Goal: Transaction & Acquisition: Obtain resource

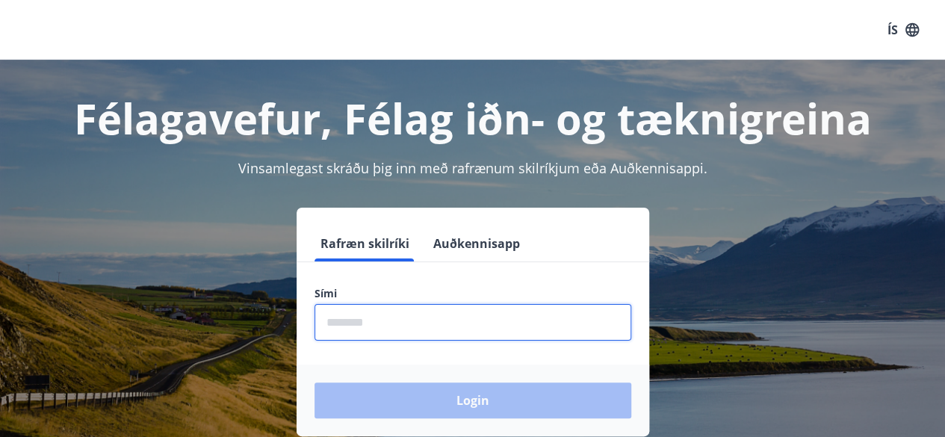
click at [435, 331] on input "phone" at bounding box center [472, 322] width 317 height 37
type input "********"
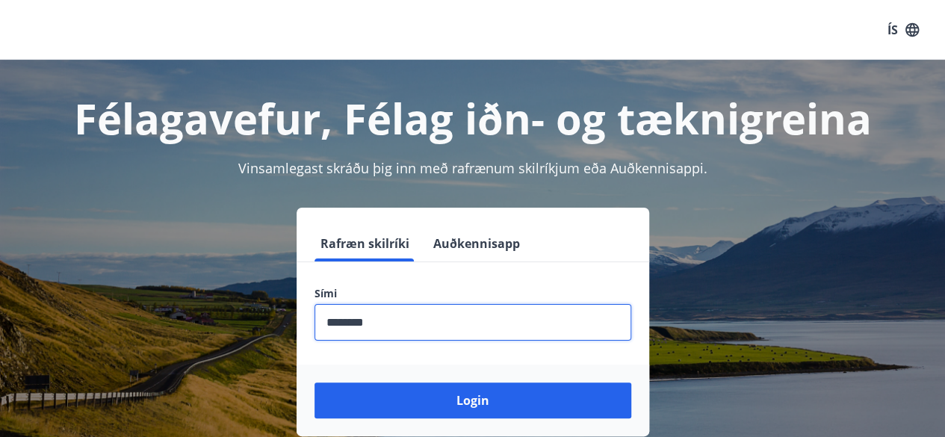
click at [314, 382] on button "Login" at bounding box center [472, 400] width 317 height 36
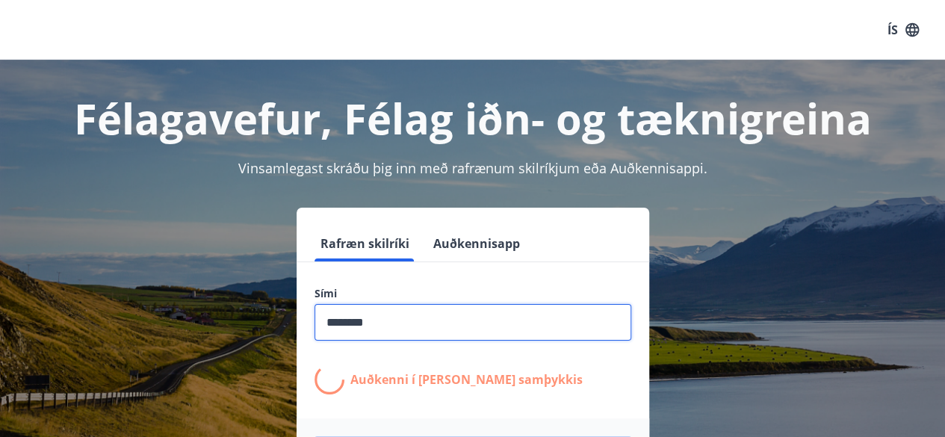
scroll to position [185, 0]
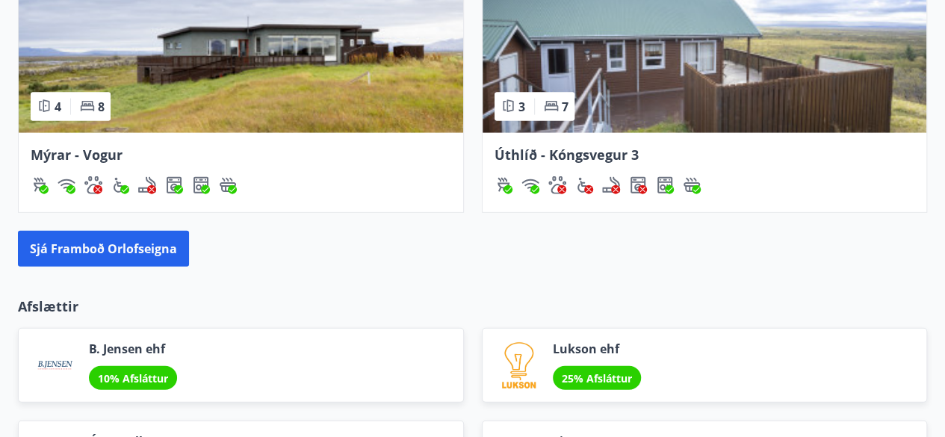
scroll to position [1623, 0]
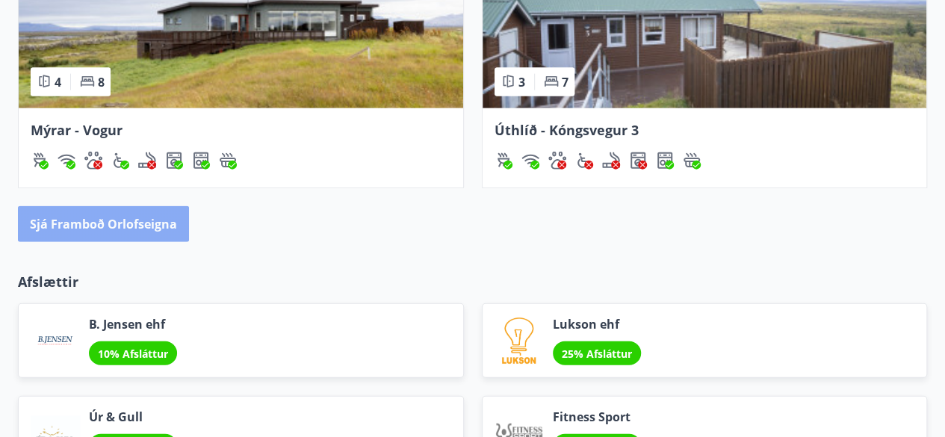
click at [151, 225] on button "Sjá framboð orlofseigna" at bounding box center [103, 224] width 171 height 36
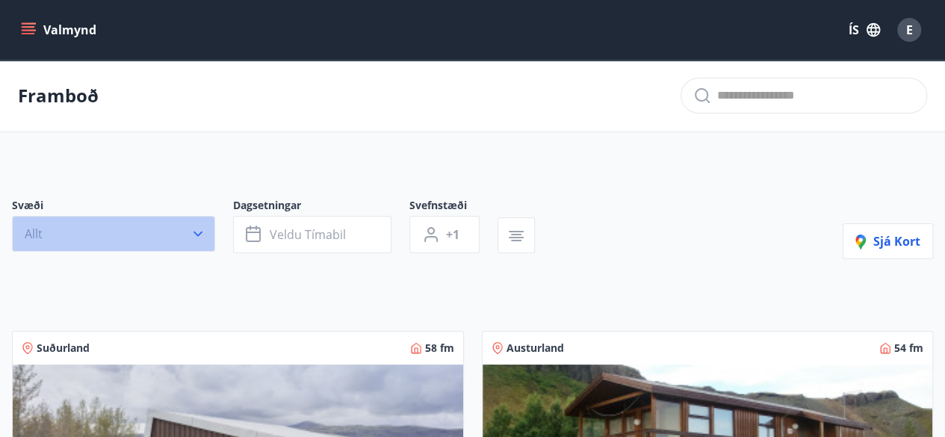
click at [179, 241] on button "Allt" at bounding box center [113, 234] width 203 height 36
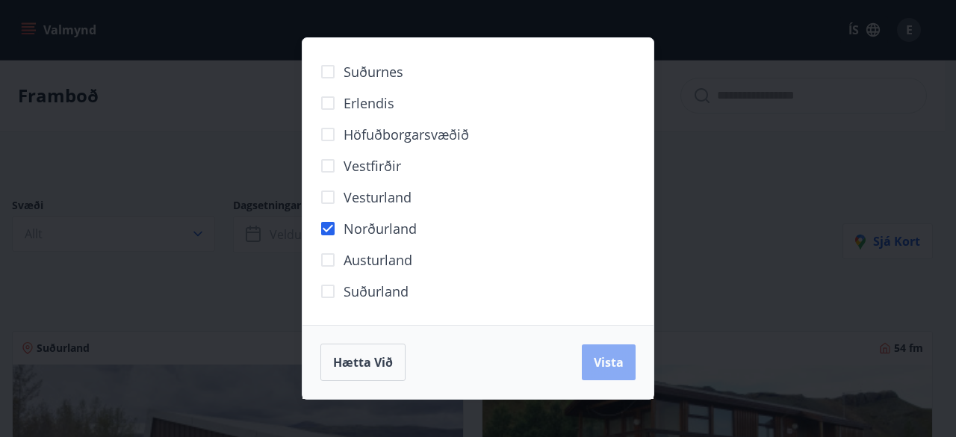
click at [610, 363] on span "Vista" at bounding box center [609, 362] width 30 height 16
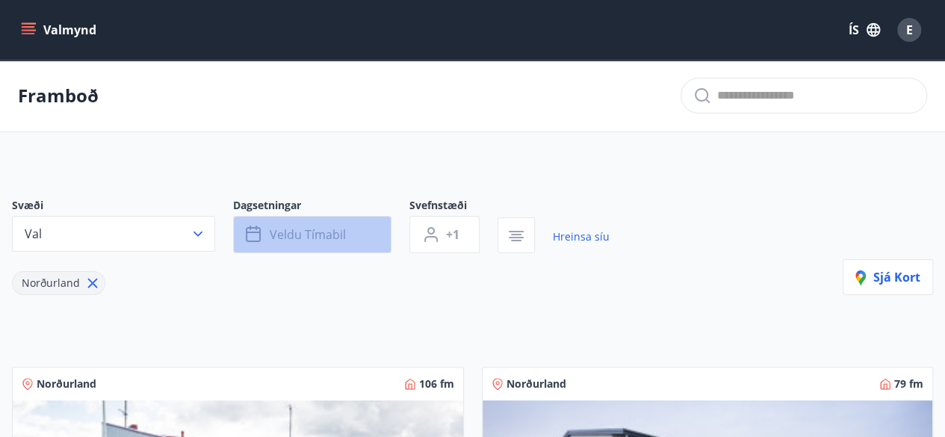
click at [338, 238] on span "Veldu tímabil" at bounding box center [308, 234] width 76 height 16
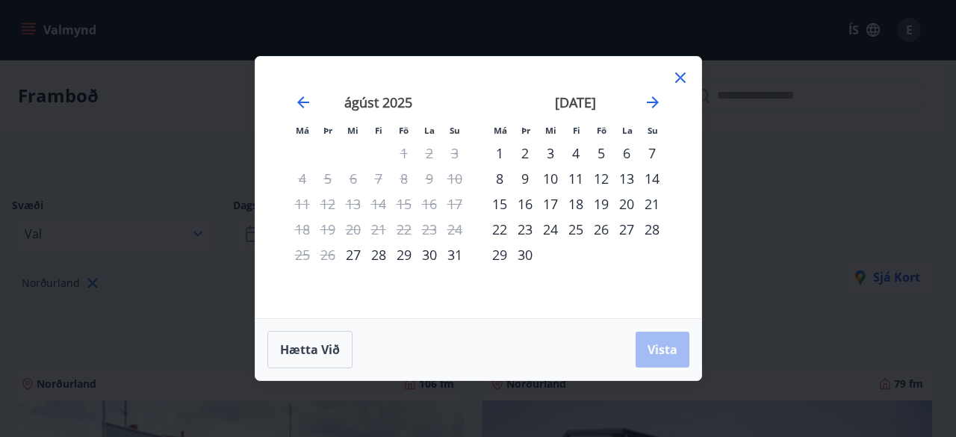
click at [600, 231] on div "26" at bounding box center [601, 229] width 25 height 25
click at [651, 228] on div "28" at bounding box center [651, 229] width 25 height 25
click at [656, 352] on span "Vista" at bounding box center [663, 349] width 30 height 16
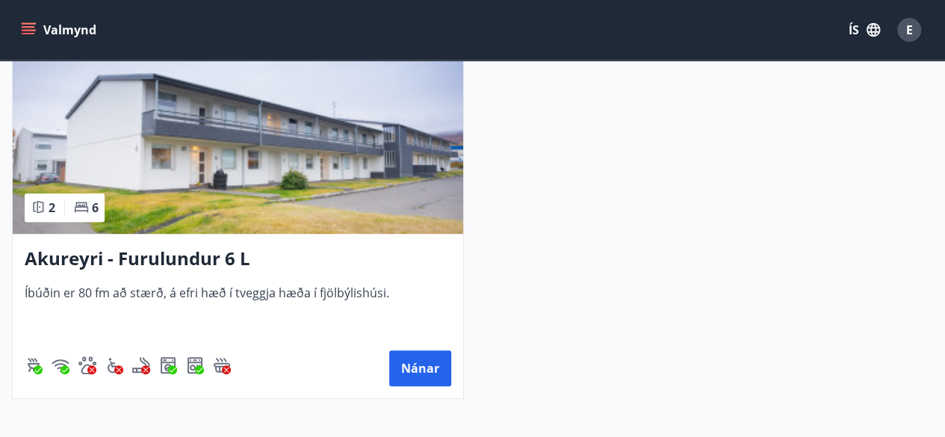
scroll to position [356, 0]
click at [268, 167] on img at bounding box center [238, 139] width 450 height 188
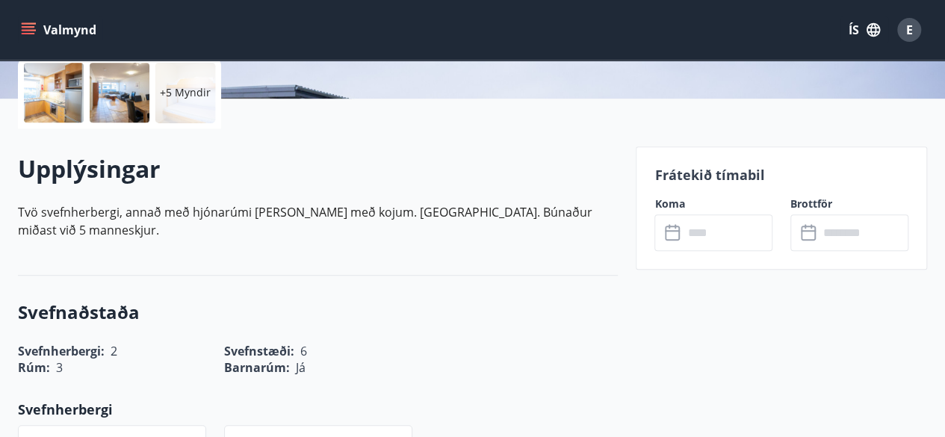
scroll to position [350, 0]
click at [707, 247] on input "text" at bounding box center [728, 232] width 90 height 37
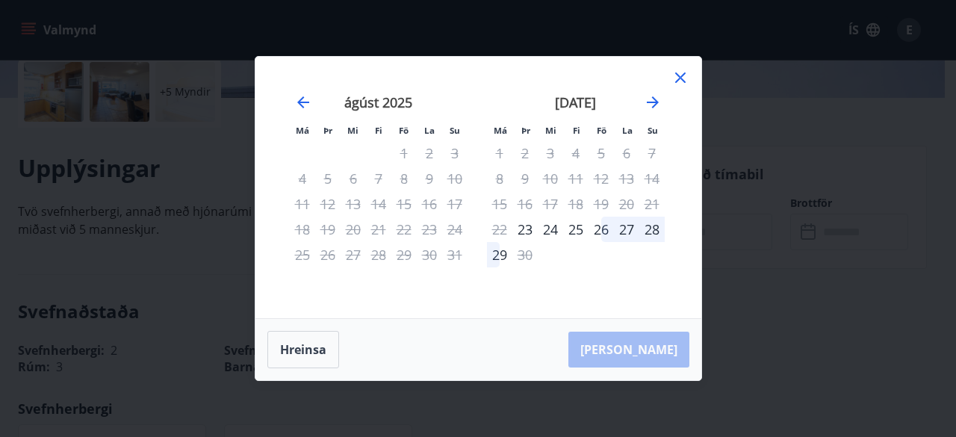
click at [601, 228] on div "26" at bounding box center [601, 229] width 25 height 25
click at [651, 231] on div "28" at bounding box center [651, 229] width 25 height 25
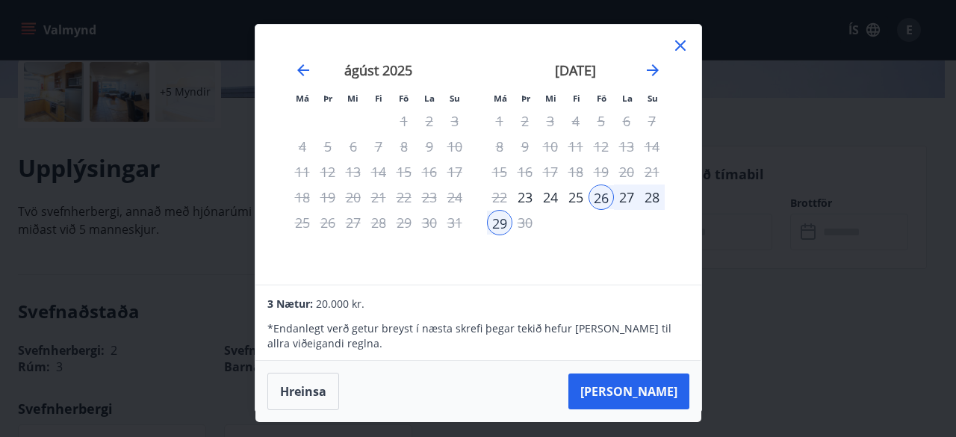
click at [653, 197] on div "28" at bounding box center [651, 197] width 25 height 25
click at [621, 194] on div "27" at bounding box center [626, 197] width 25 height 25
click at [578, 198] on div "25" at bounding box center [575, 197] width 25 height 25
click at [601, 200] on div "26" at bounding box center [601, 197] width 25 height 25
click at [653, 196] on div "28" at bounding box center [651, 197] width 25 height 25
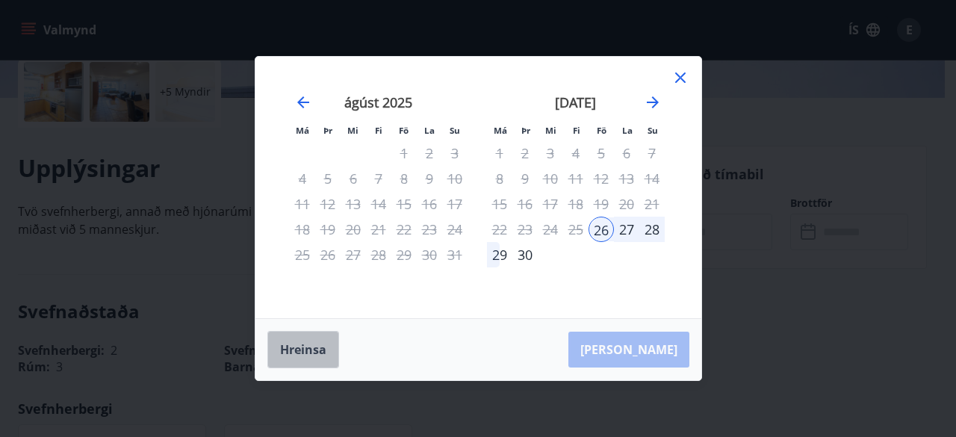
click at [297, 347] on button "Hreinsa" at bounding box center [303, 349] width 72 height 37
click at [600, 232] on div "26" at bounding box center [601, 229] width 25 height 25
click at [654, 229] on div "28" at bounding box center [651, 229] width 25 height 25
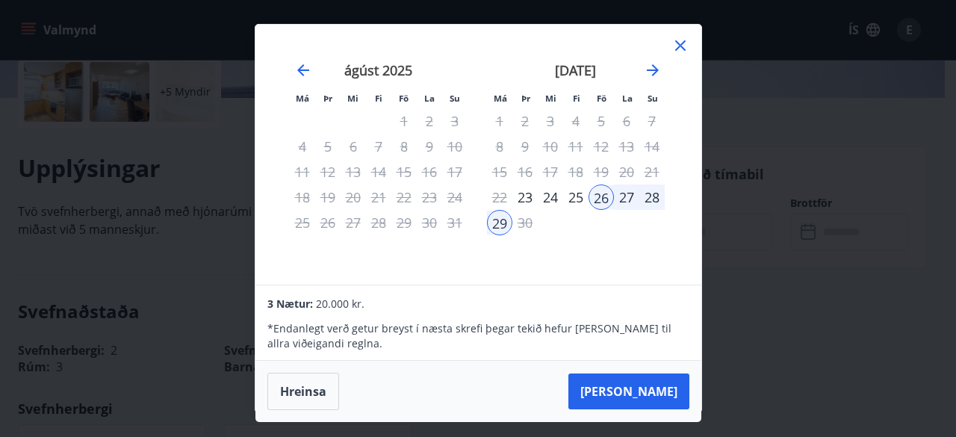
click at [683, 47] on icon at bounding box center [681, 46] width 18 height 18
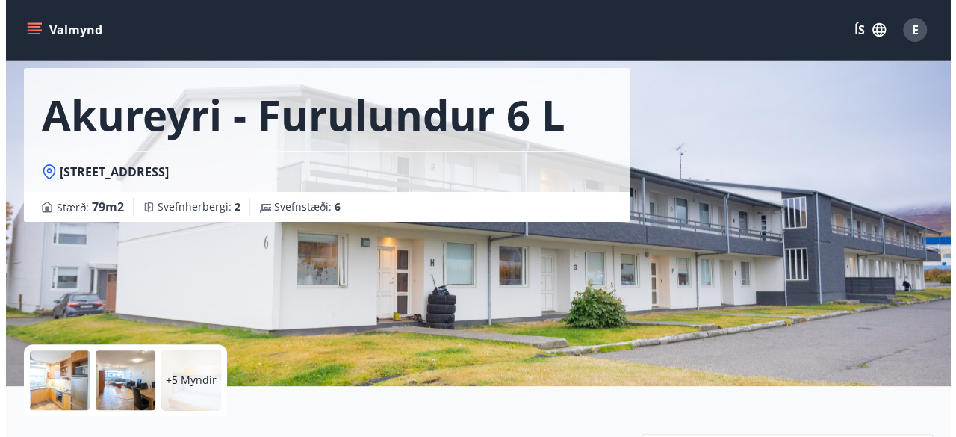
scroll to position [79, 0]
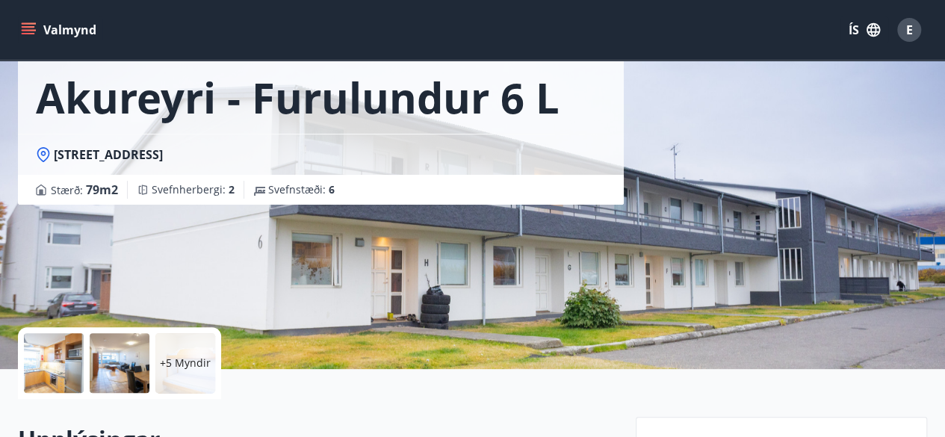
click at [43, 356] on div at bounding box center [54, 363] width 60 height 60
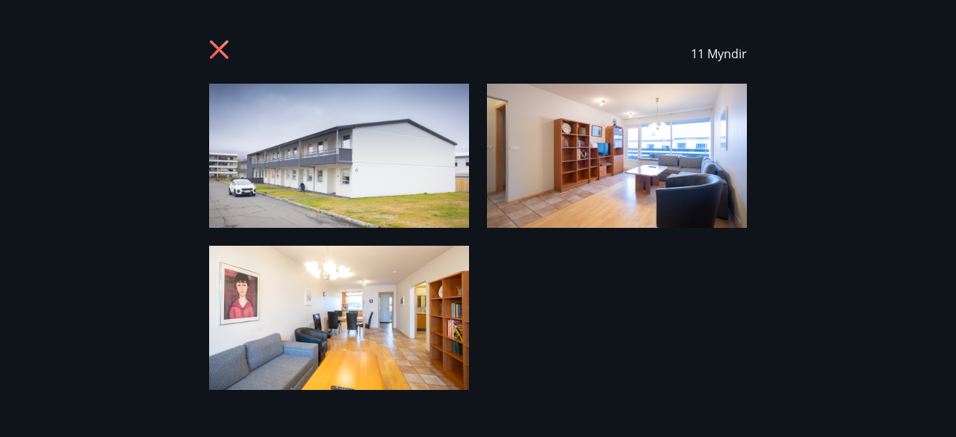
click at [526, 173] on img at bounding box center [617, 156] width 260 height 144
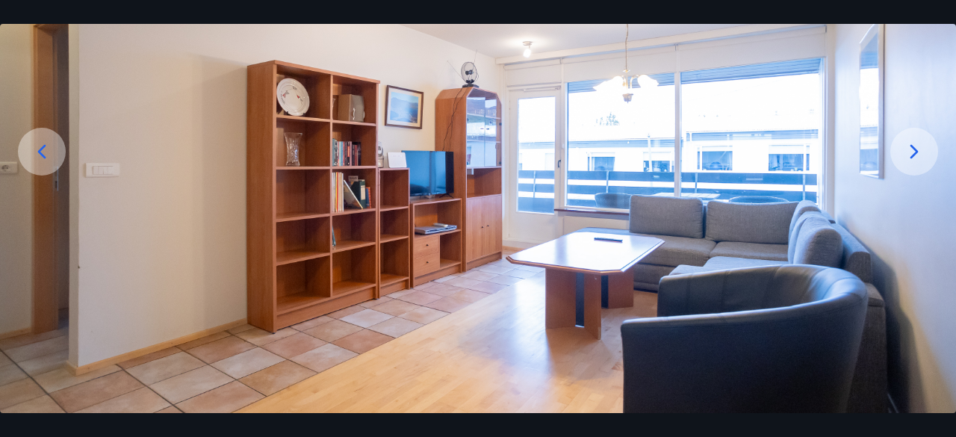
scroll to position [154, 0]
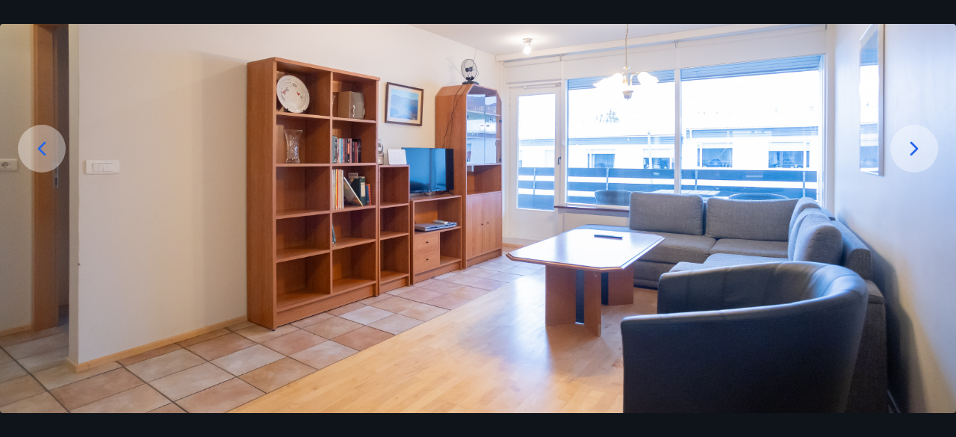
click at [908, 156] on icon at bounding box center [914, 149] width 24 height 24
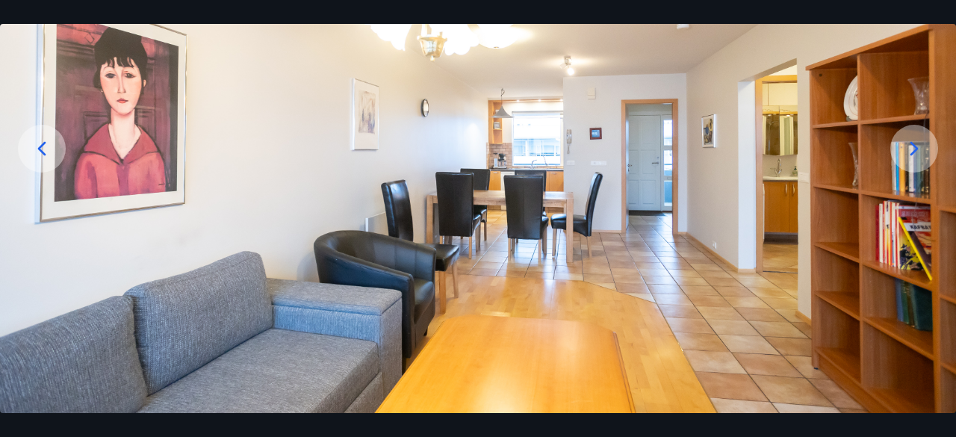
click at [908, 156] on icon at bounding box center [914, 149] width 24 height 24
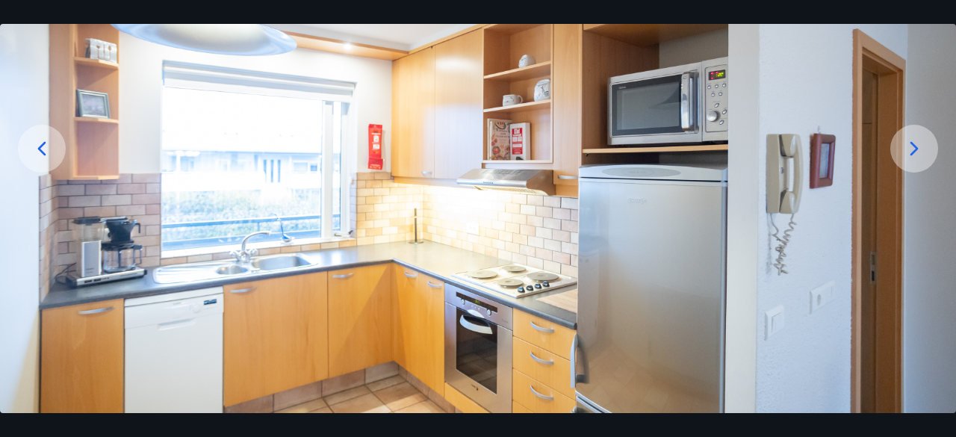
click at [908, 156] on icon at bounding box center [914, 149] width 24 height 24
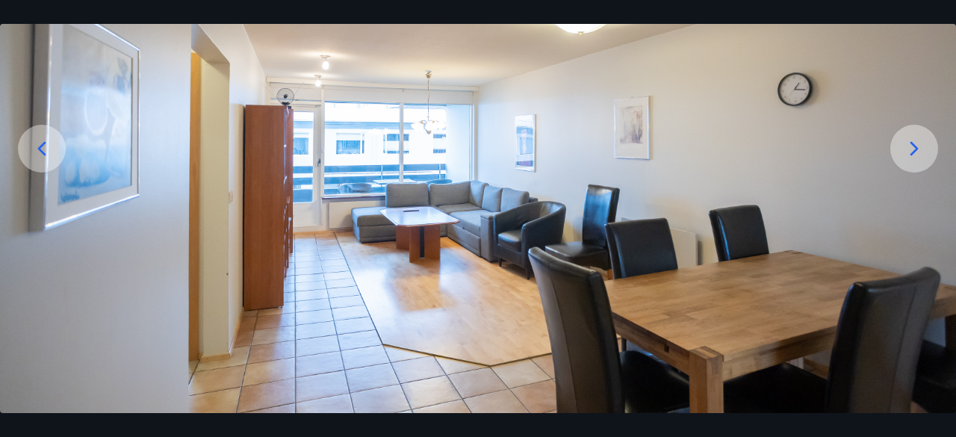
click at [908, 156] on icon at bounding box center [914, 149] width 24 height 24
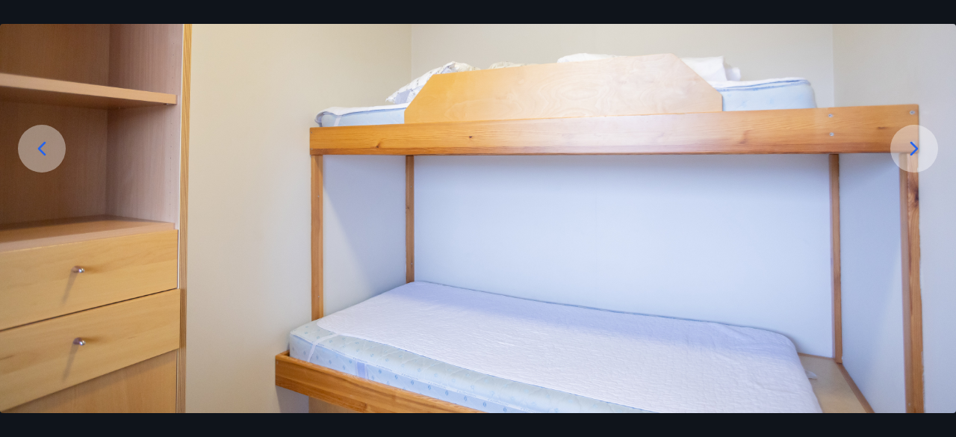
click at [908, 156] on icon at bounding box center [914, 149] width 24 height 24
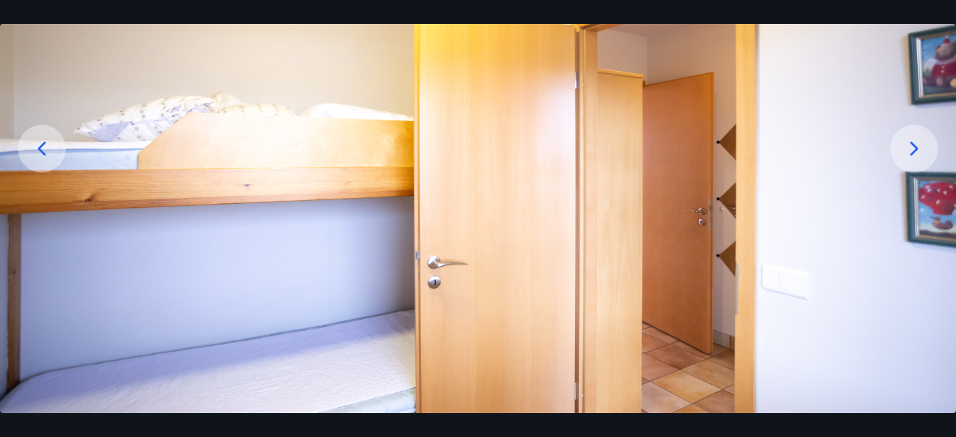
click at [908, 156] on icon at bounding box center [914, 149] width 24 height 24
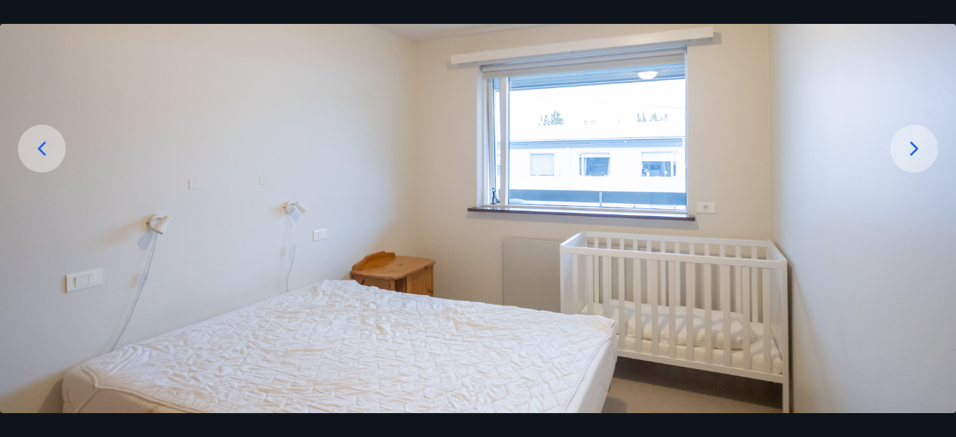
click at [908, 156] on icon at bounding box center [914, 149] width 24 height 24
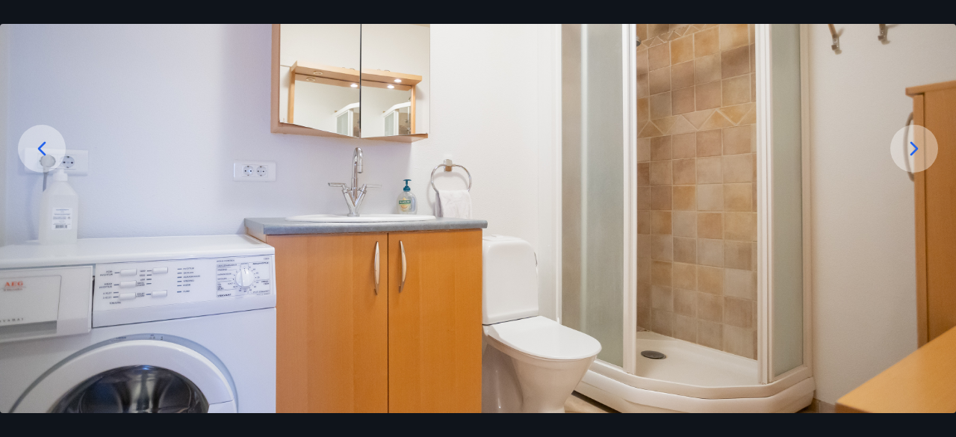
click at [908, 156] on icon at bounding box center [914, 149] width 24 height 24
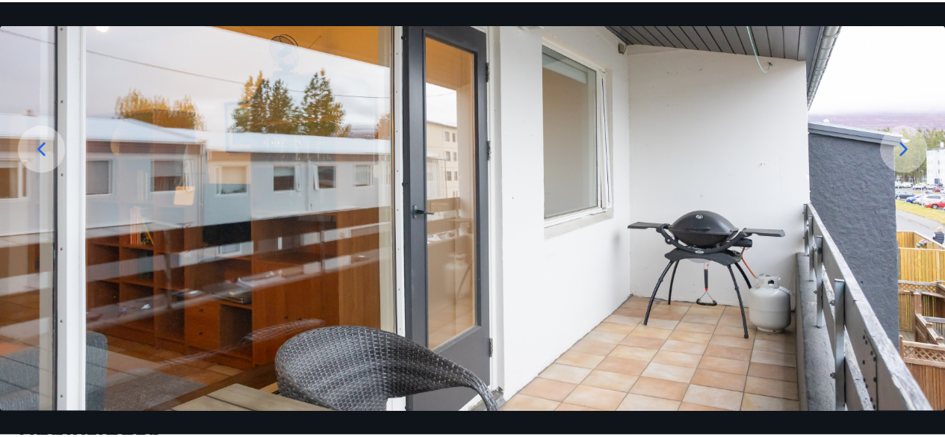
scroll to position [0, 0]
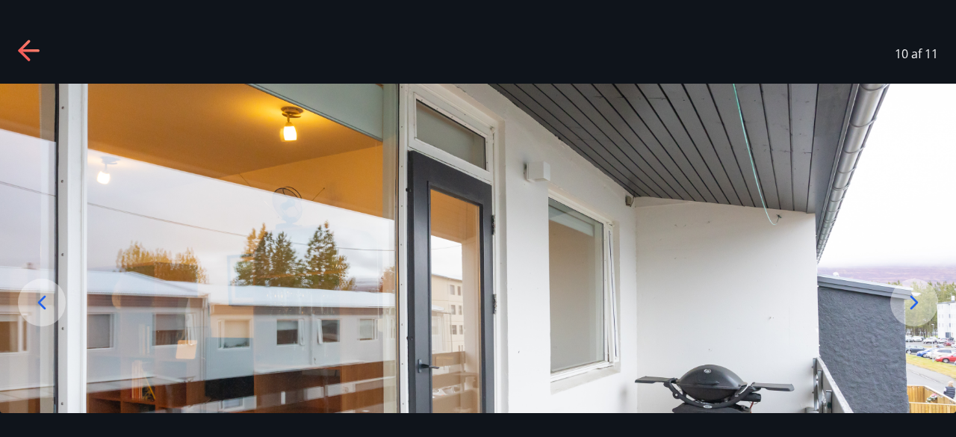
click at [28, 48] on icon at bounding box center [30, 52] width 24 height 24
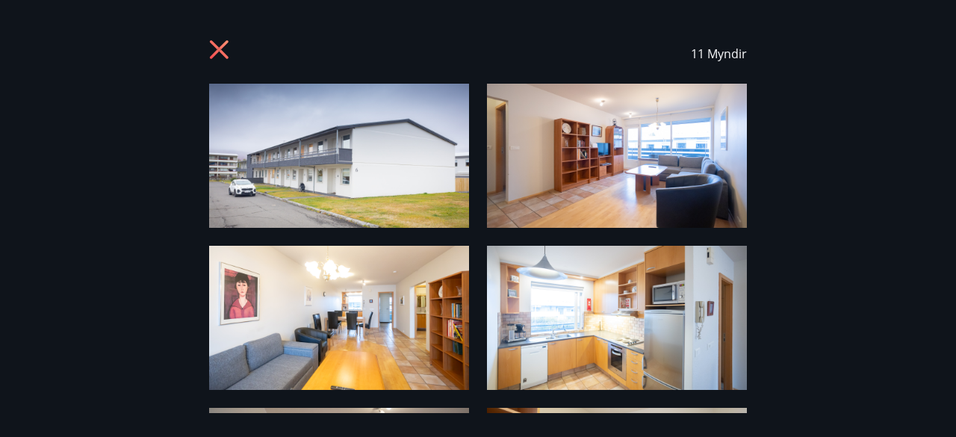
click at [227, 52] on icon at bounding box center [221, 52] width 24 height 24
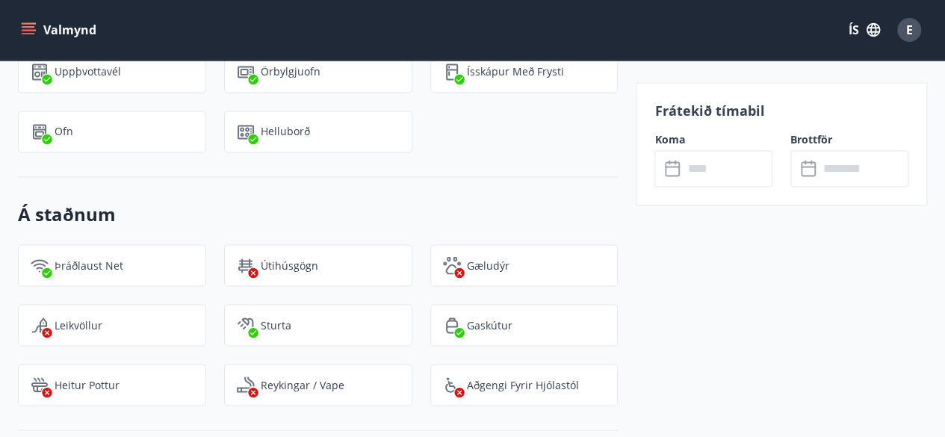
scroll to position [1225, 0]
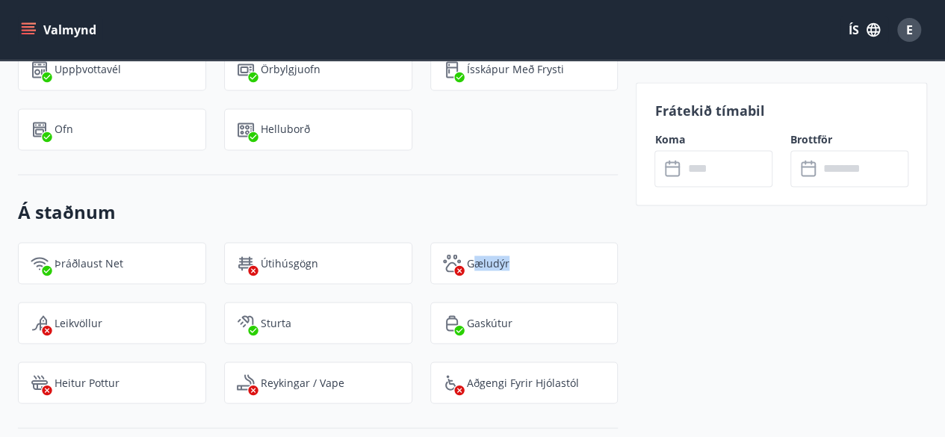
drag, startPoint x: 472, startPoint y: 243, endPoint x: 599, endPoint y: 236, distance: 127.2
click at [599, 242] on div "Gæludýr" at bounding box center [524, 263] width 188 height 42
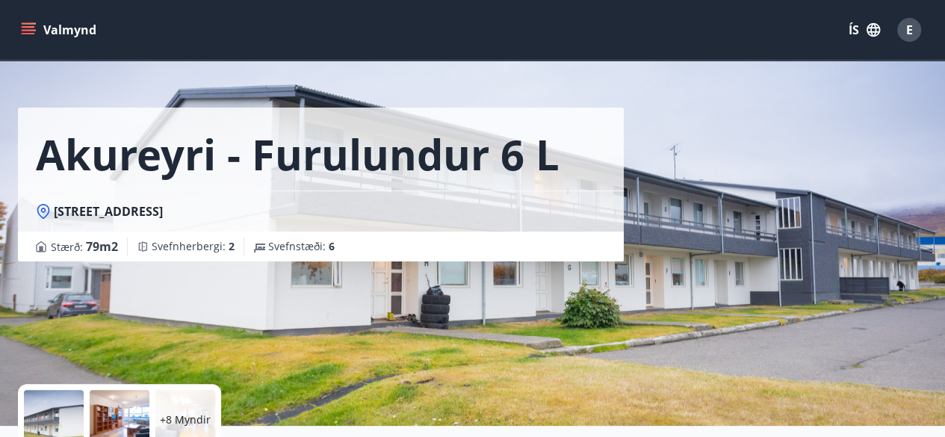
scroll to position [0, 0]
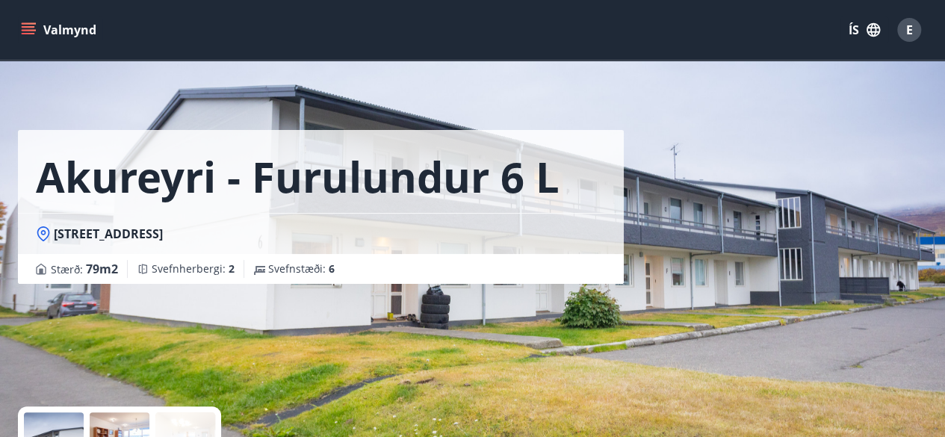
click at [39, 26] on button "Valmynd" at bounding box center [60, 29] width 84 height 27
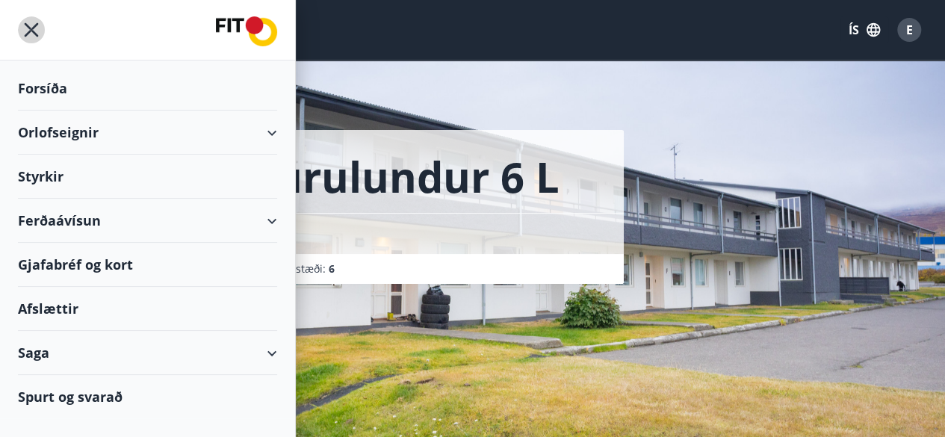
click at [33, 28] on icon "menu" at bounding box center [32, 30] width 14 height 14
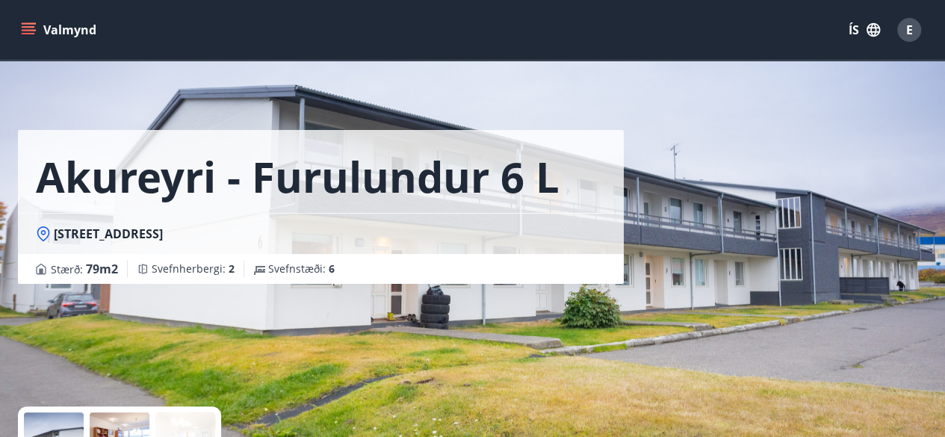
click at [49, 22] on button "Valmynd" at bounding box center [60, 29] width 84 height 27
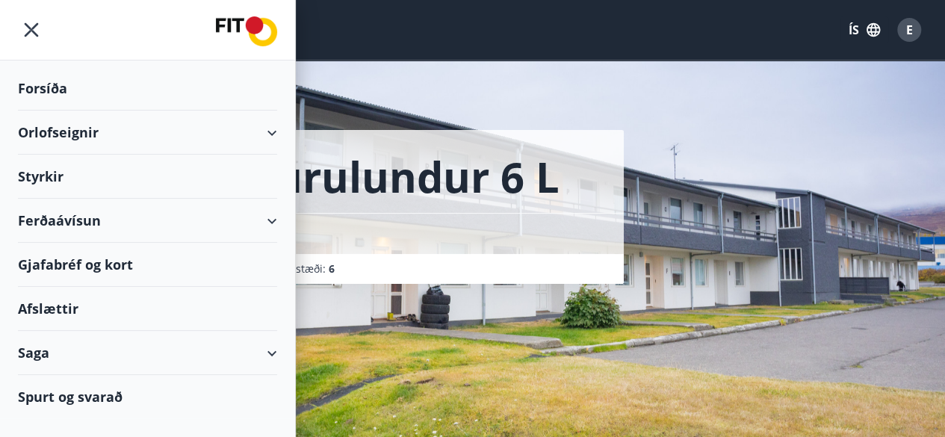
click at [87, 220] on div "Ferðaávísun" at bounding box center [147, 221] width 259 height 44
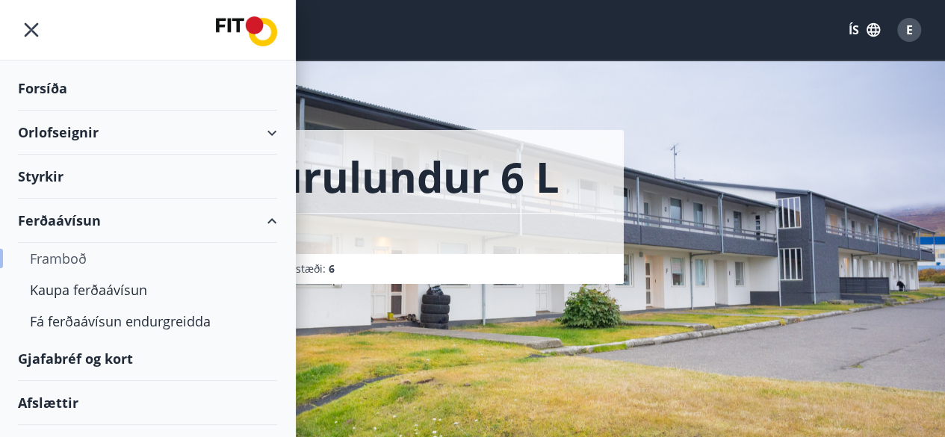
click at [76, 258] on div "Framboð" at bounding box center [147, 258] width 235 height 31
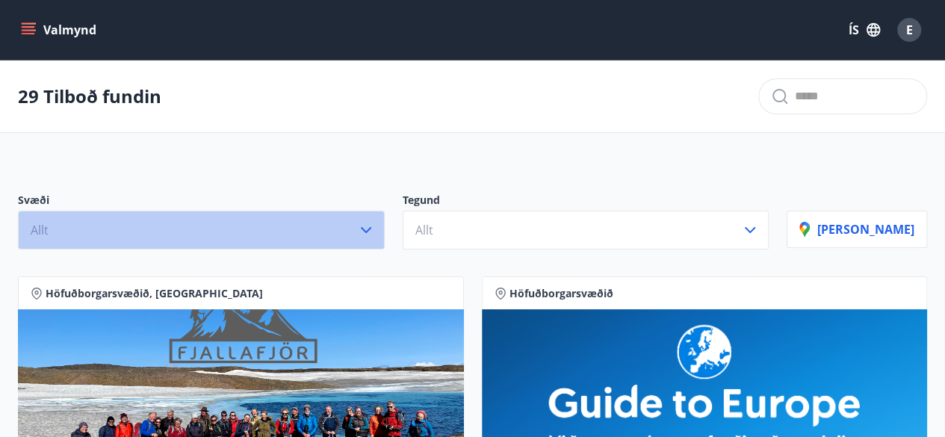
click at [216, 226] on button "Allt" at bounding box center [201, 230] width 367 height 39
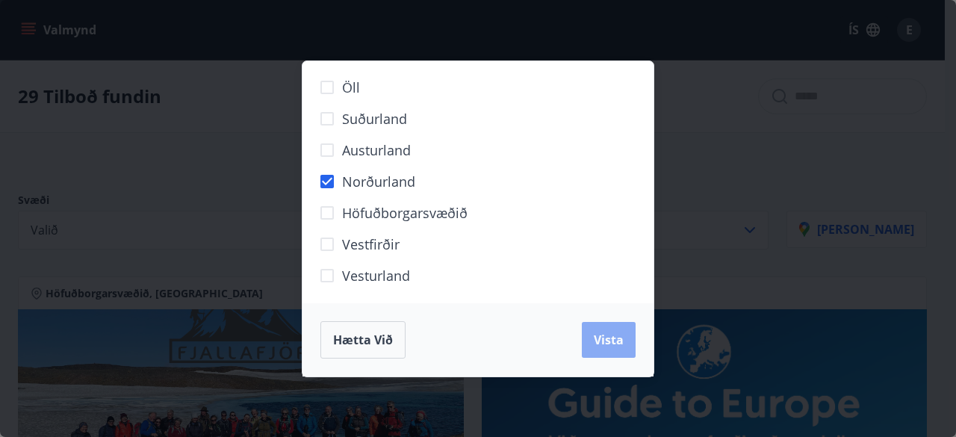
click at [599, 329] on button "Vista" at bounding box center [609, 340] width 54 height 36
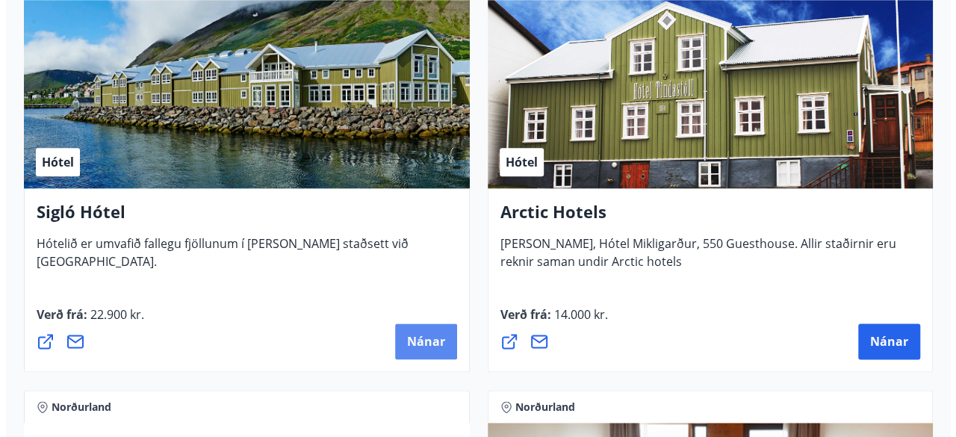
scroll to position [810, 0]
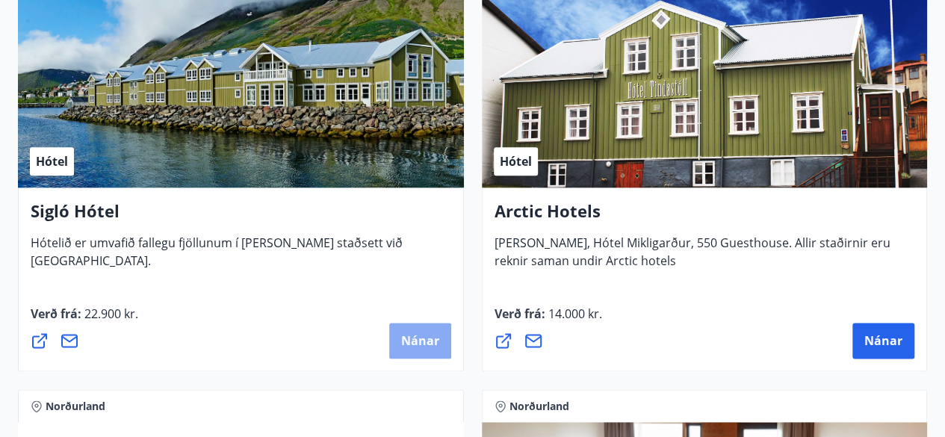
click at [417, 338] on span "Nánar" at bounding box center [420, 340] width 38 height 16
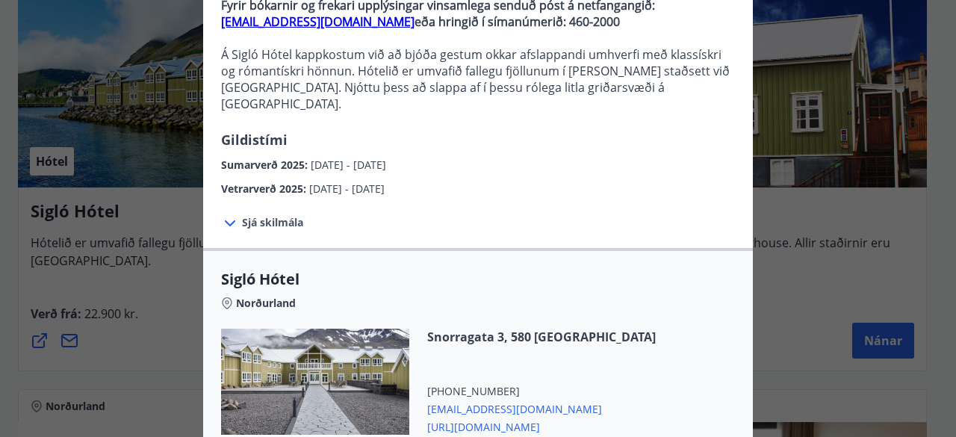
scroll to position [164, 0]
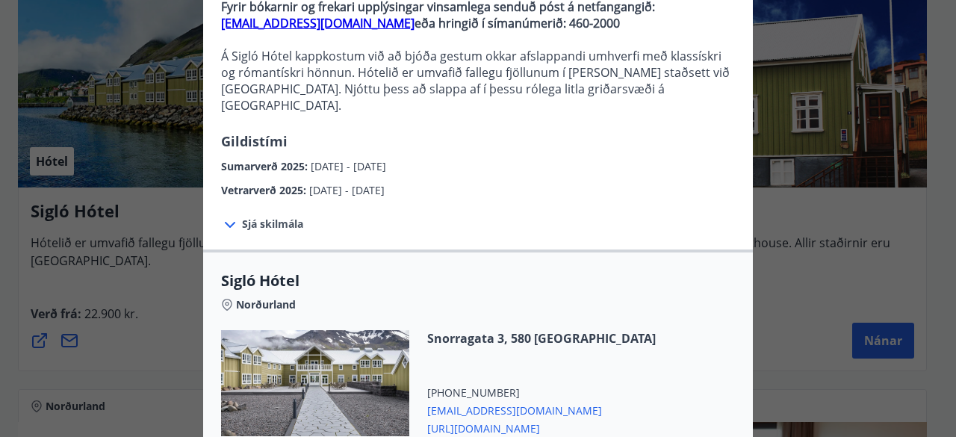
click at [248, 217] on span "Sjá skilmála" at bounding box center [272, 224] width 61 height 15
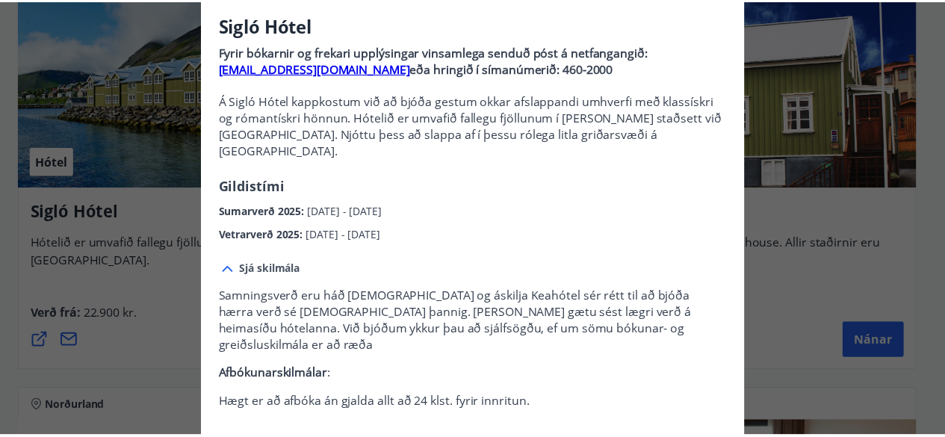
scroll to position [118, 0]
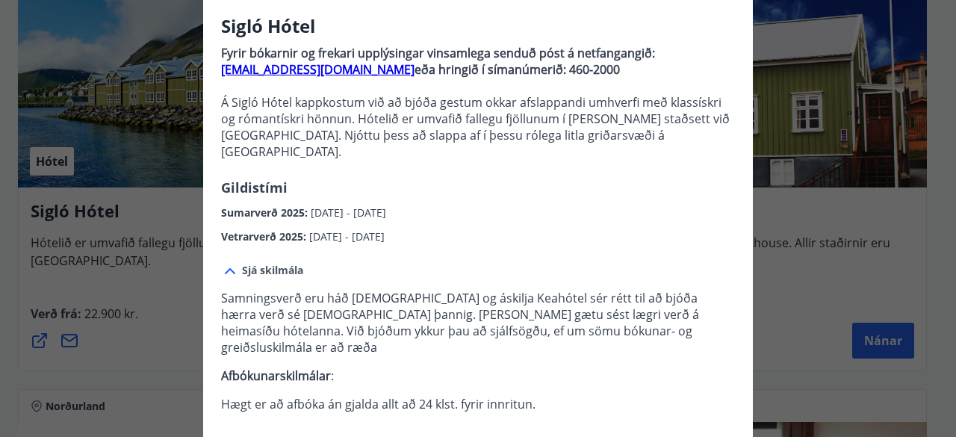
click at [810, 49] on div "Sigló Hótel Fyrir bókarnir og frekari upplýsingar vinsamlega senduð póst á netf…" at bounding box center [478, 100] width 956 height 437
